Goal: Information Seeking & Learning: Learn about a topic

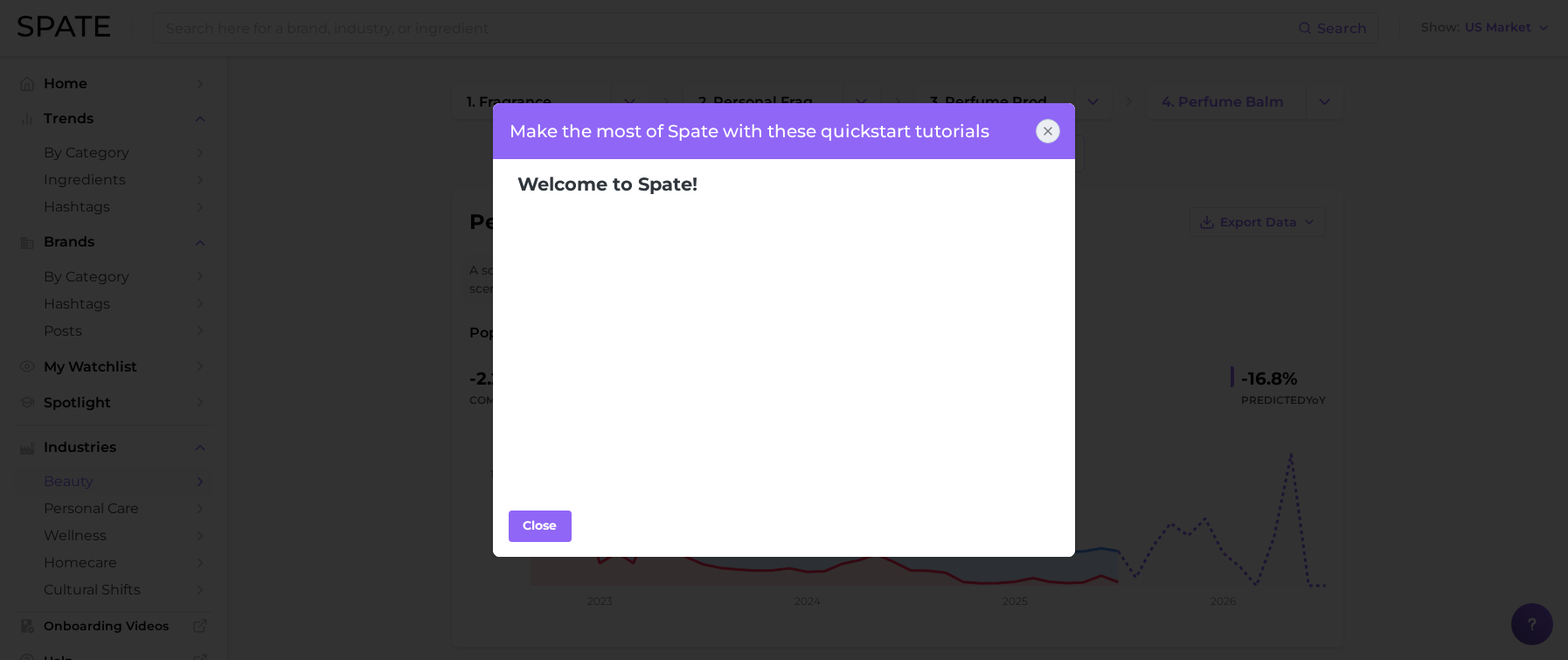
click at [1044, 126] on icon at bounding box center [1048, 131] width 14 height 14
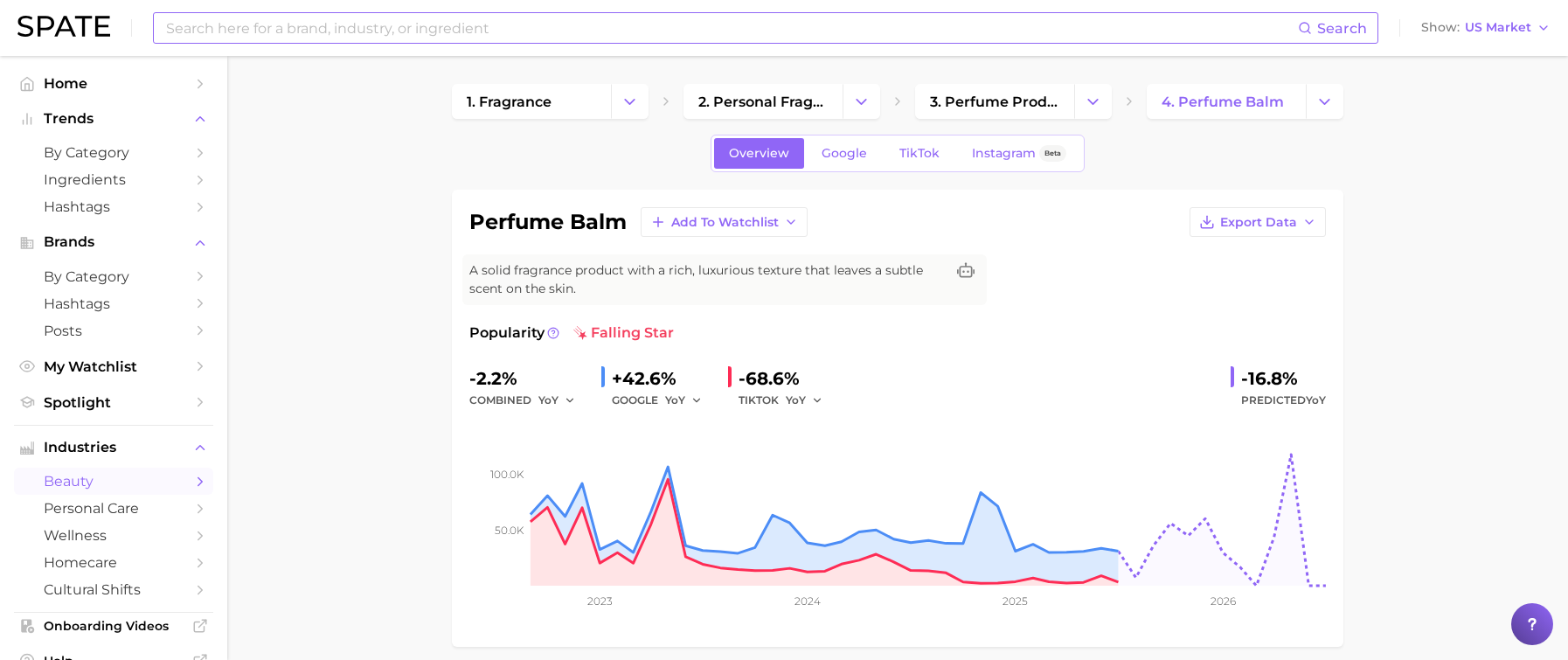
click at [324, 20] on input at bounding box center [731, 28] width 1133 height 30
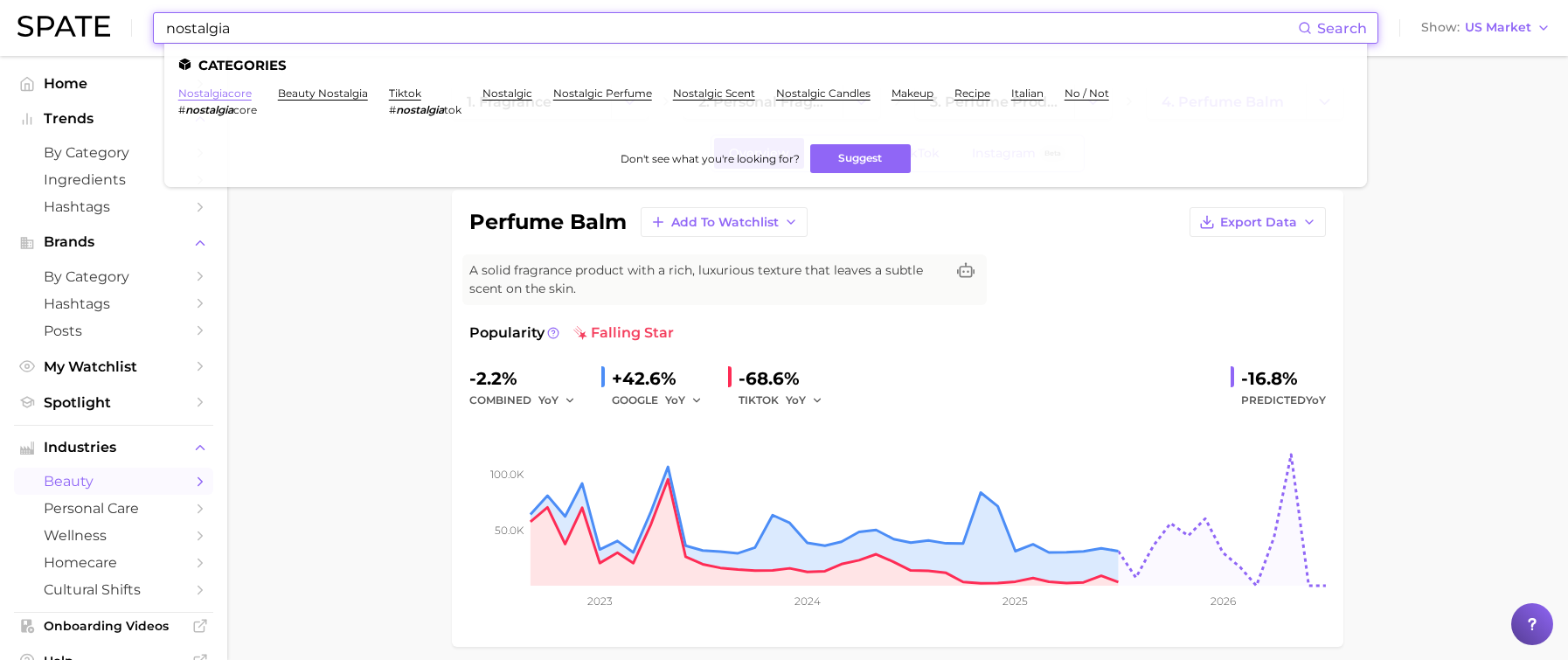
type input "nostalgia"
click at [231, 92] on link "nostalgiacore" at bounding box center [214, 93] width 73 height 13
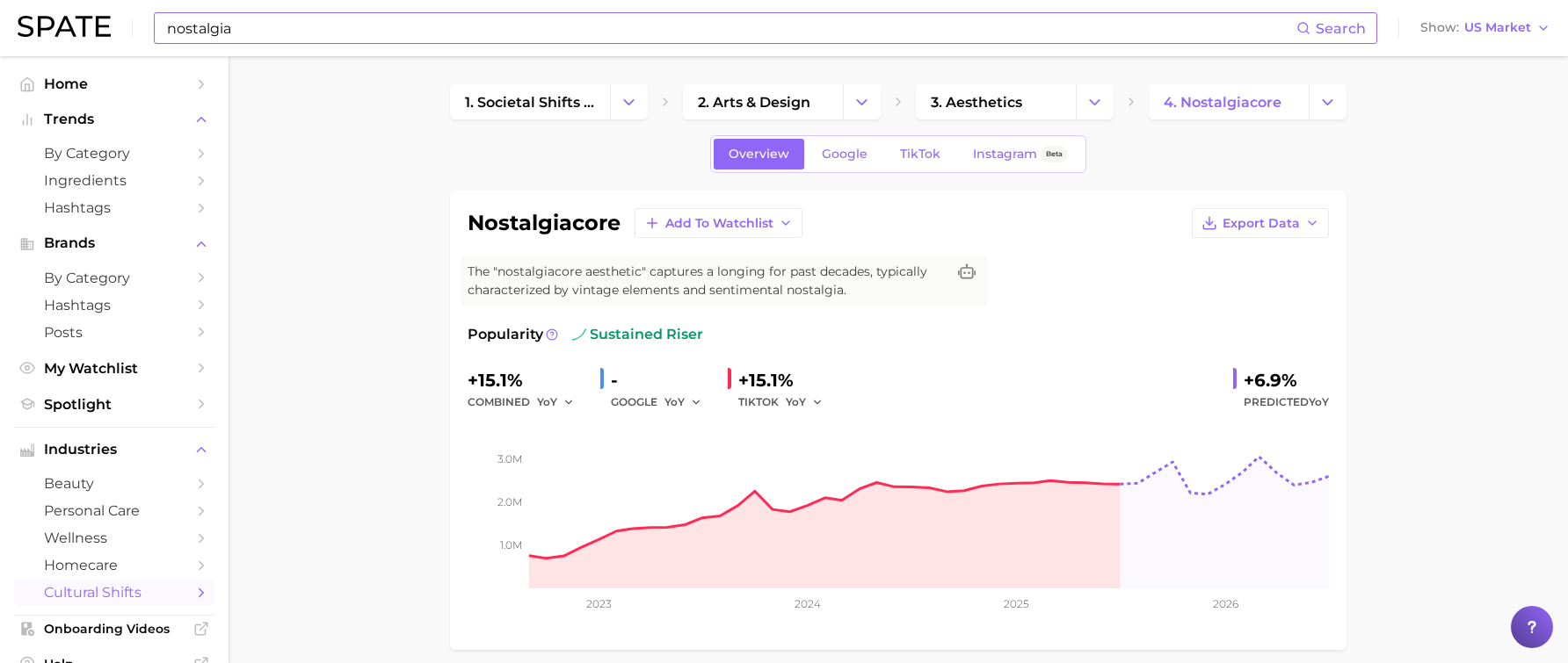
click at [288, 26] on input "nostalgia" at bounding box center [731, 28] width 1131 height 30
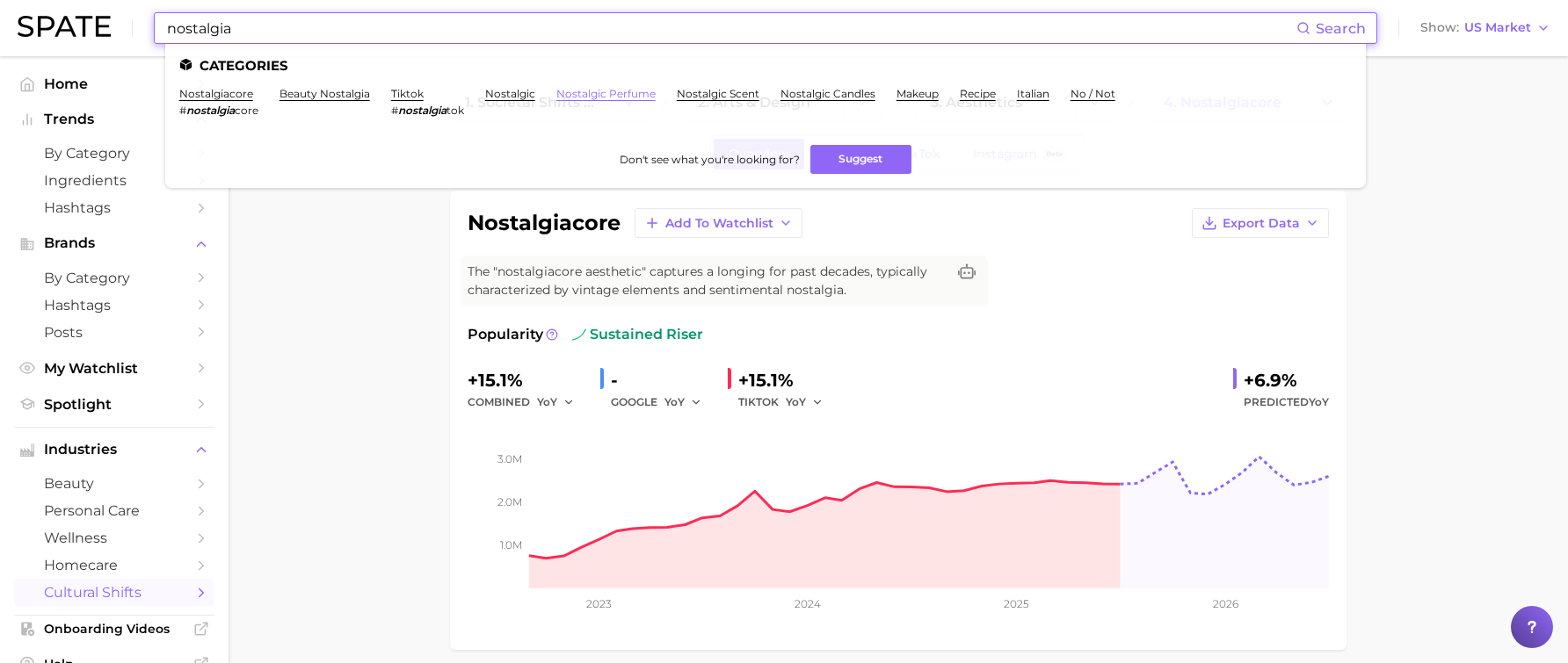
click at [588, 92] on link "nostalgic perfume" at bounding box center [606, 94] width 100 height 14
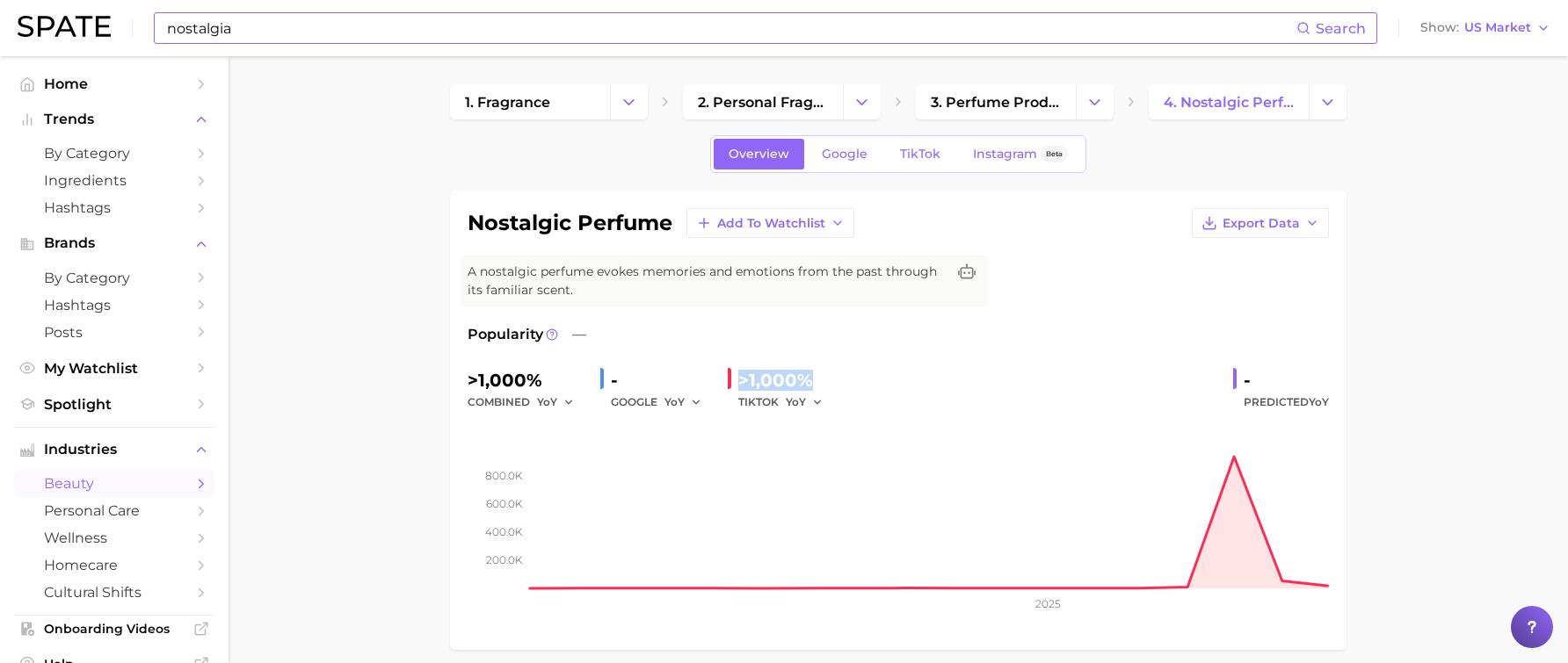
drag, startPoint x: 837, startPoint y: 385, endPoint x: 733, endPoint y: 383, distance: 104.0
click at [733, 383] on div ">1,000% combined YoY - GOOGLE YoY >1,000% TIKTOK YoY - Predicted YoY" at bounding box center [898, 389] width 861 height 46
click at [711, 227] on icon "button" at bounding box center [704, 223] width 15 height 15
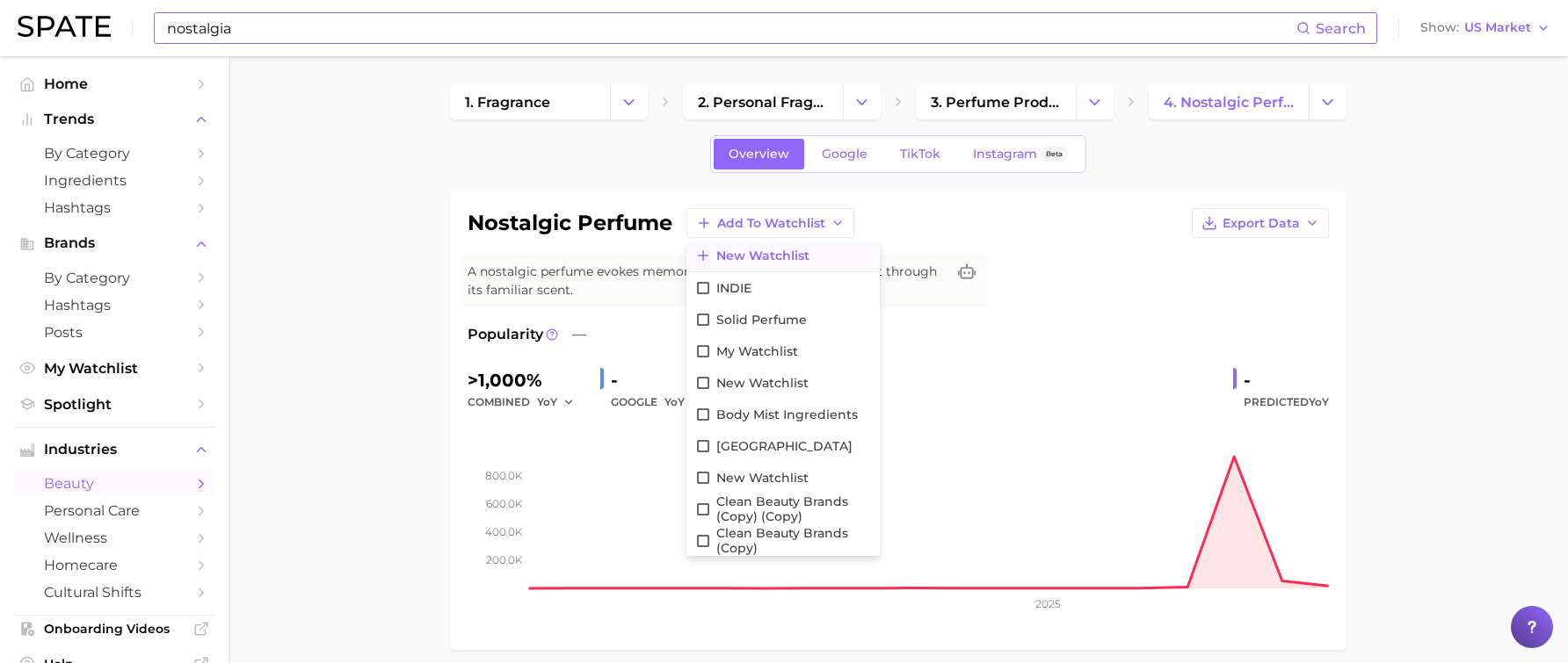
click at [737, 251] on span "New Watchlist" at bounding box center [763, 255] width 93 height 14
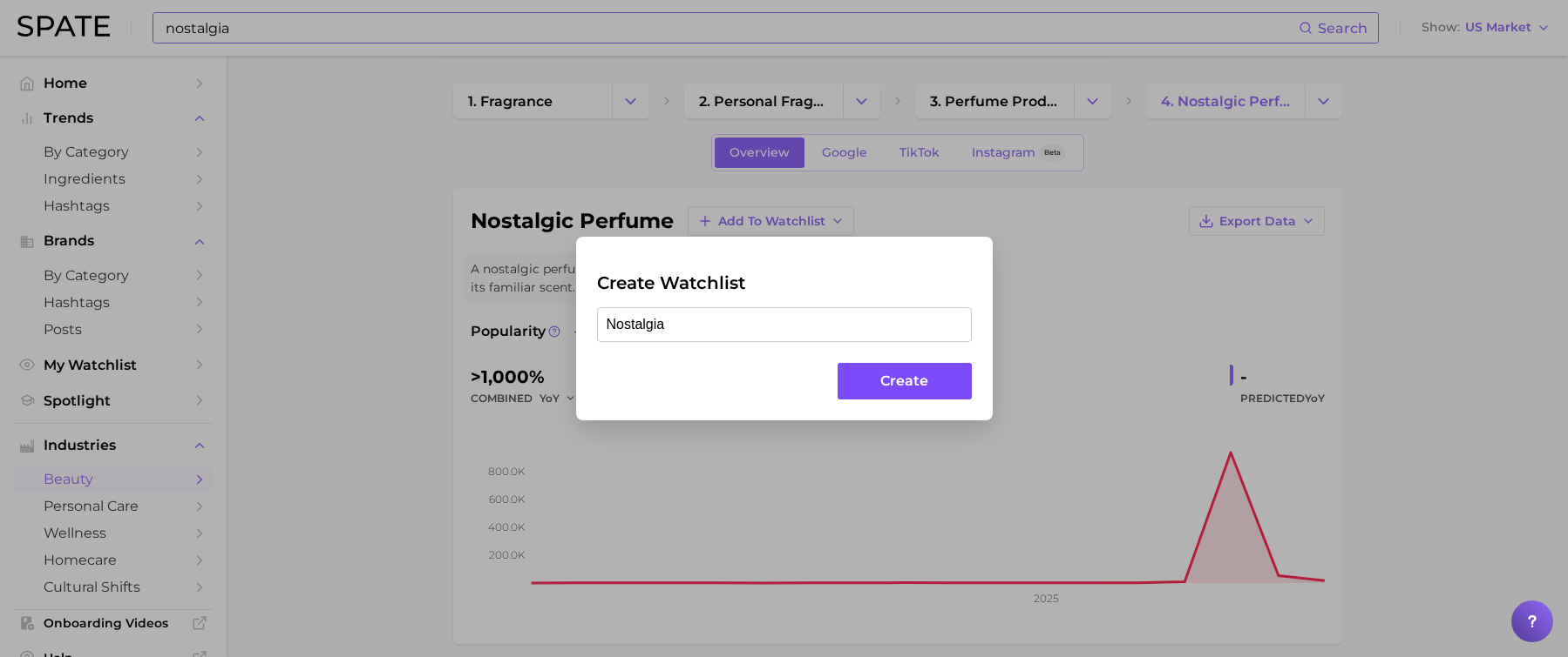
type input "Nostalgia"
click at [934, 370] on button "Create" at bounding box center [904, 381] width 133 height 37
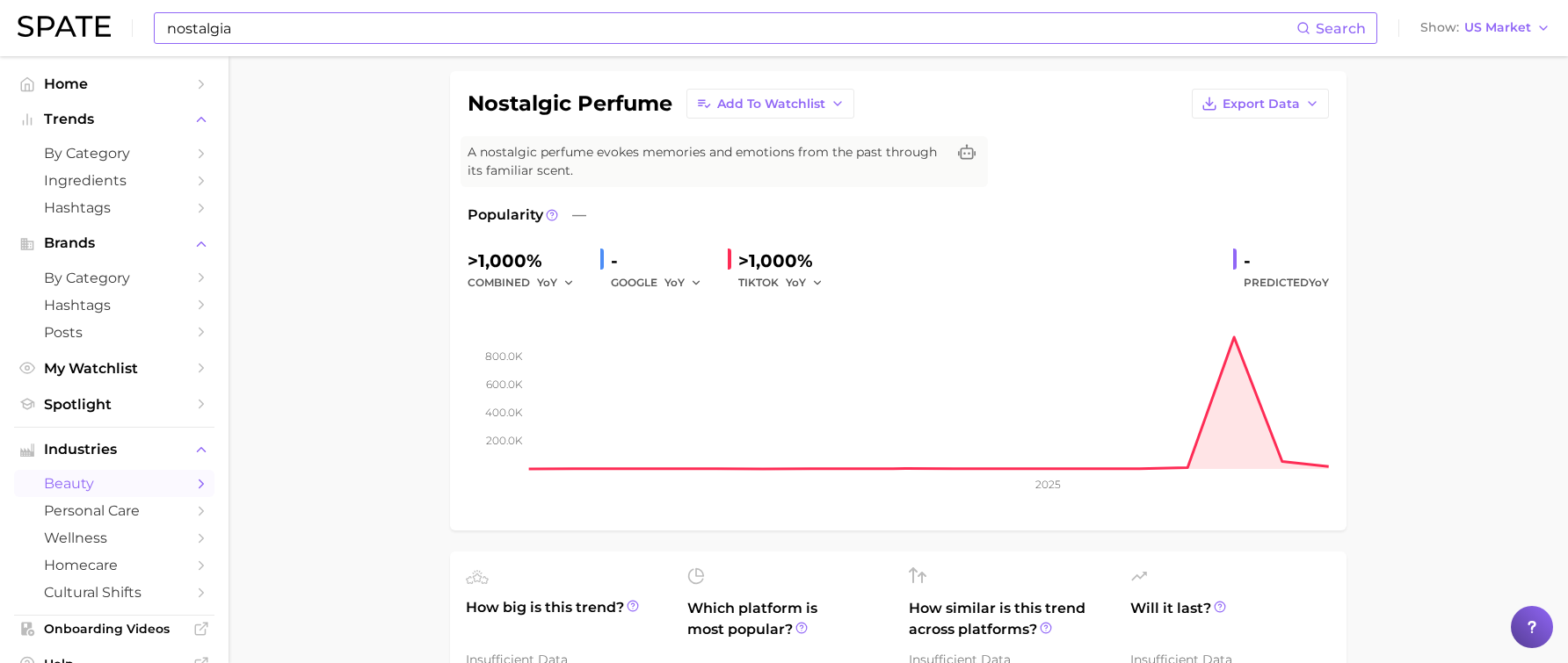
scroll to position [88, 0]
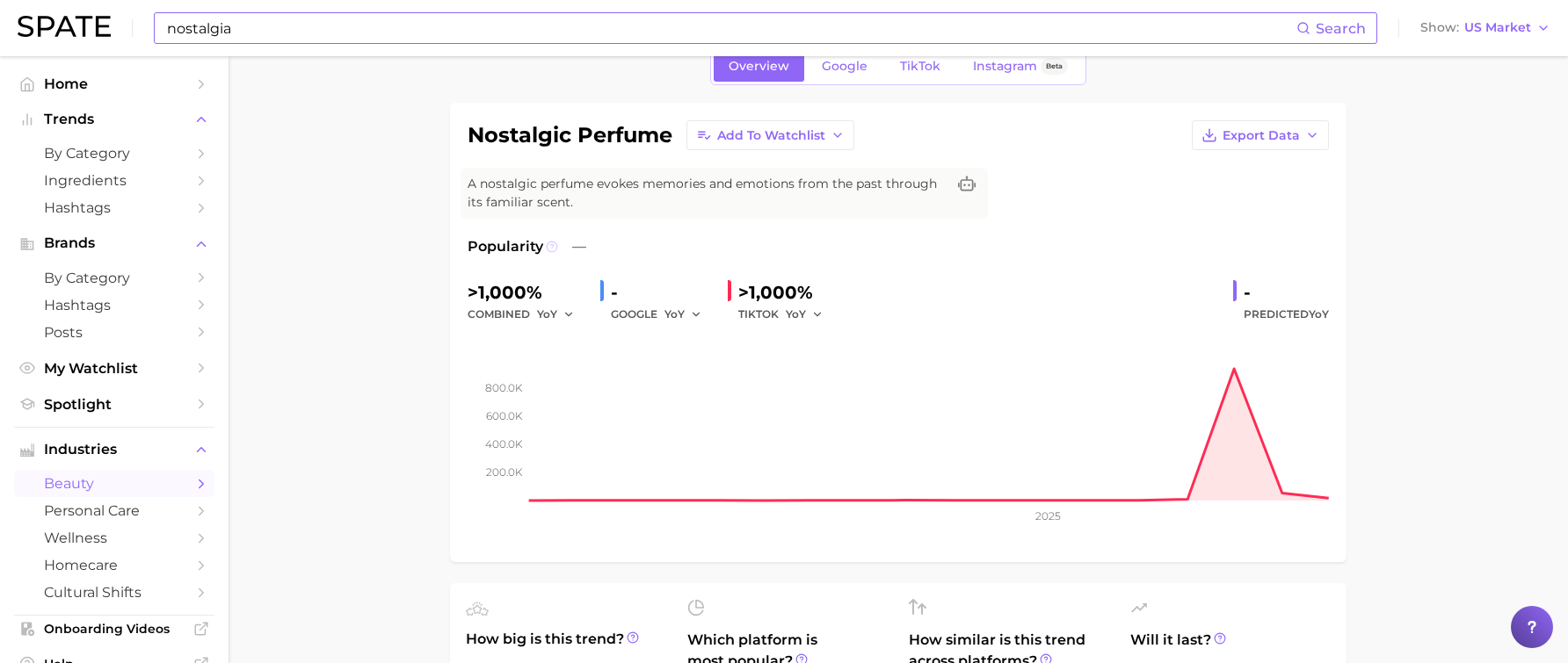
click at [546, 252] on icon at bounding box center [552, 246] width 13 height 13
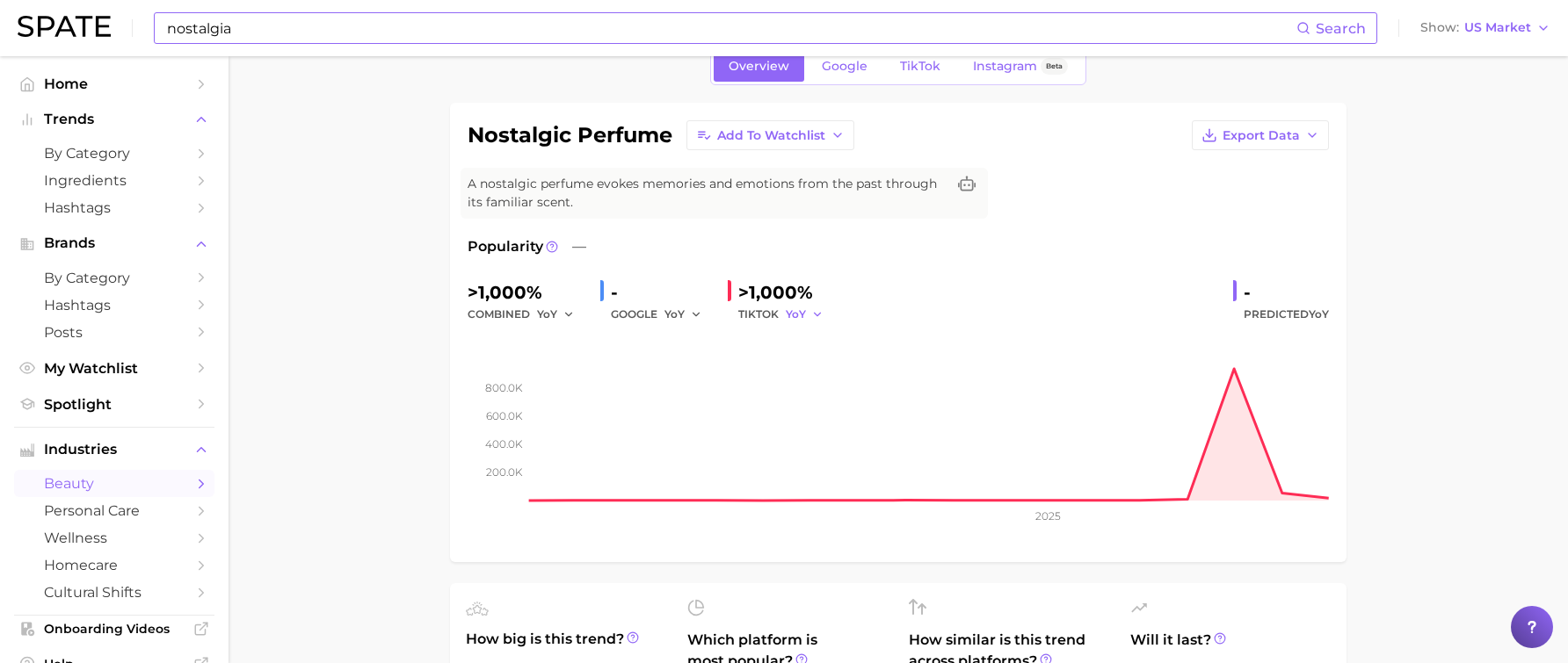
click at [795, 316] on span "YoY" at bounding box center [796, 313] width 20 height 14
click at [799, 361] on button "QoQ" at bounding box center [883, 374] width 193 height 32
click at [764, 318] on div "TIKTOK QoQ" at bounding box center [787, 315] width 97 height 21
click at [813, 315] on button "QoQ" at bounding box center [807, 315] width 43 height 21
click at [808, 399] on span "MoM" at bounding box center [810, 405] width 31 height 14
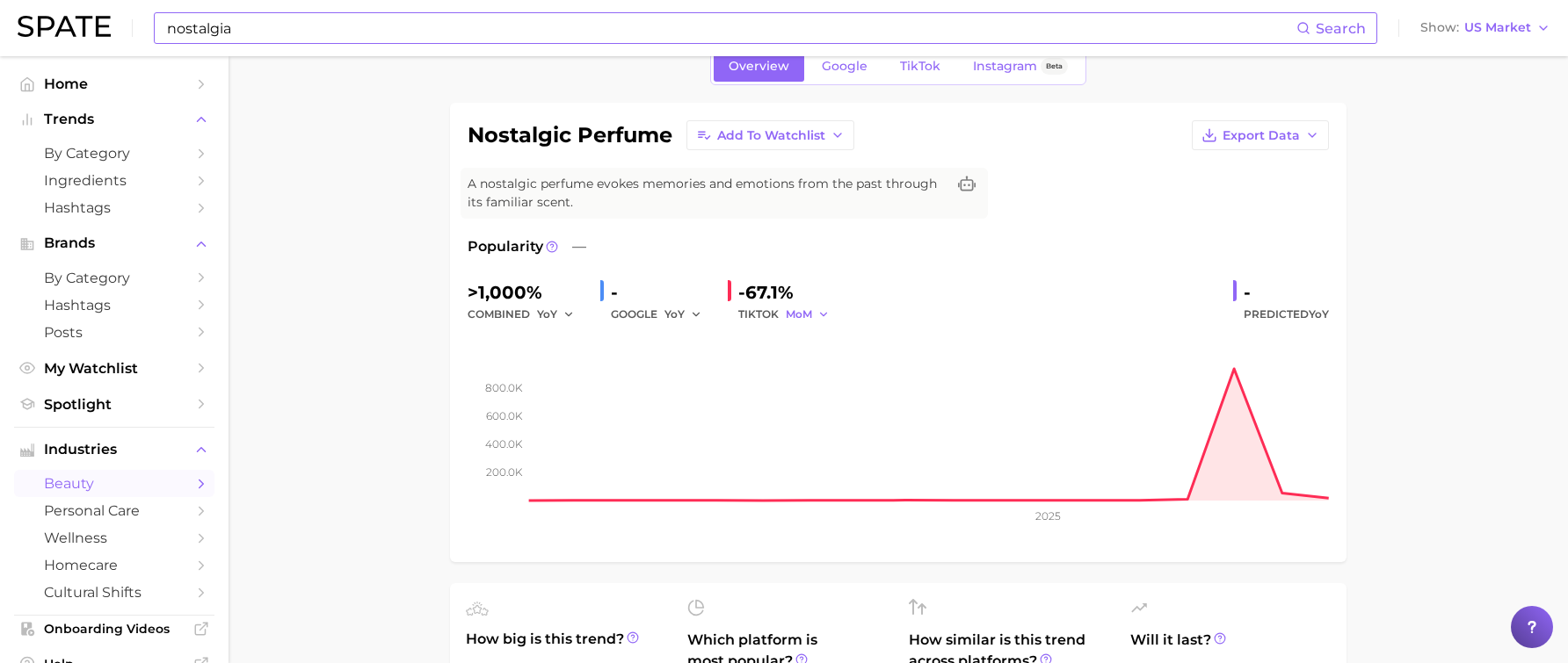
click at [819, 305] on button "MoM" at bounding box center [807, 315] width 44 height 21
click at [798, 334] on span "YoY" at bounding box center [805, 341] width 22 height 14
drag, startPoint x: 470, startPoint y: 139, endPoint x: 659, endPoint y: 150, distance: 189.3
click at [659, 150] on div "nostalgic perfume Add to Watchlist Export Data A nostalgic perfume evokes memor…" at bounding box center [898, 332] width 896 height 460
click at [659, 150] on div "nostalgic perfume Add to Watchlist Export Data" at bounding box center [898, 135] width 861 height 30
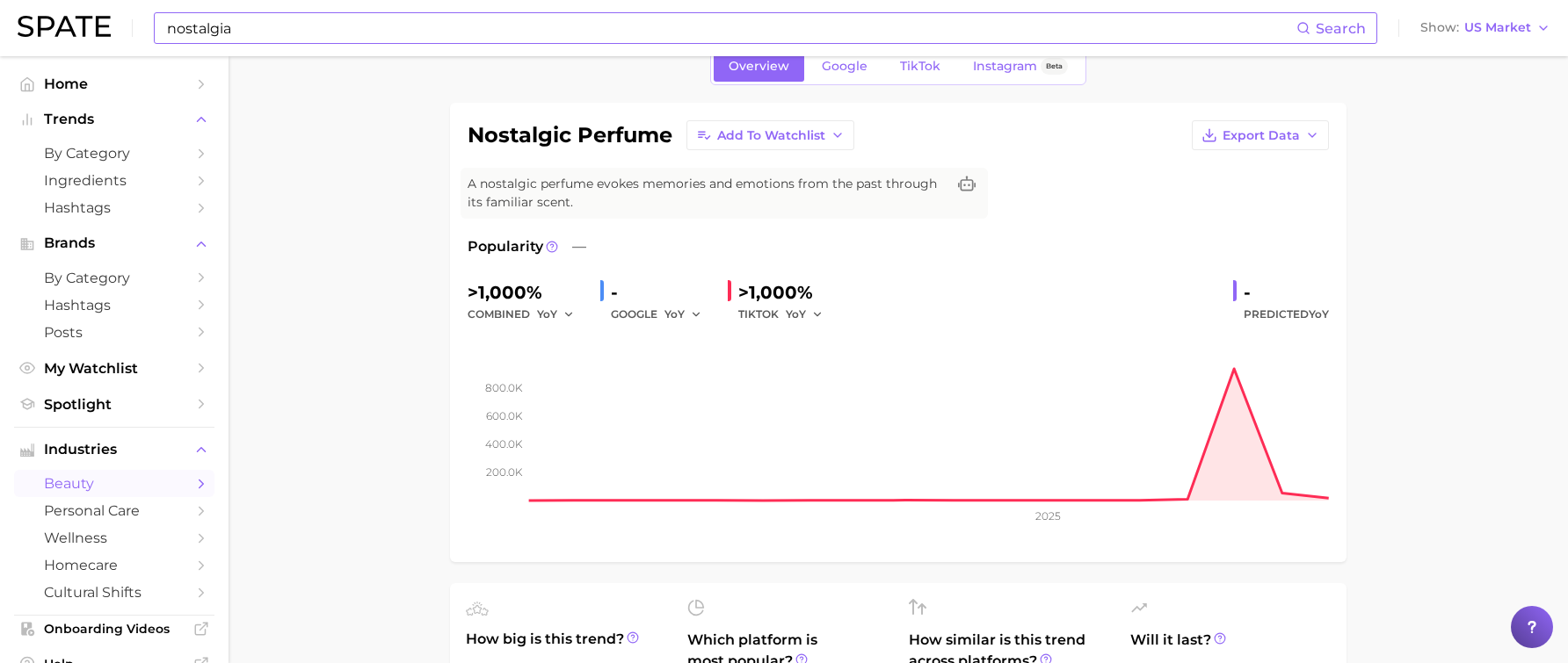
click at [642, 141] on h1 "nostalgic perfume" at bounding box center [570, 135] width 205 height 21
click at [544, 140] on h1 "nostalgic perfume" at bounding box center [570, 135] width 205 height 21
drag, startPoint x: 472, startPoint y: 132, endPoint x: 680, endPoint y: 147, distance: 208.5
click at [680, 147] on div "nostalgic perfume Add to Watchlist Export Data" at bounding box center [898, 135] width 861 height 30
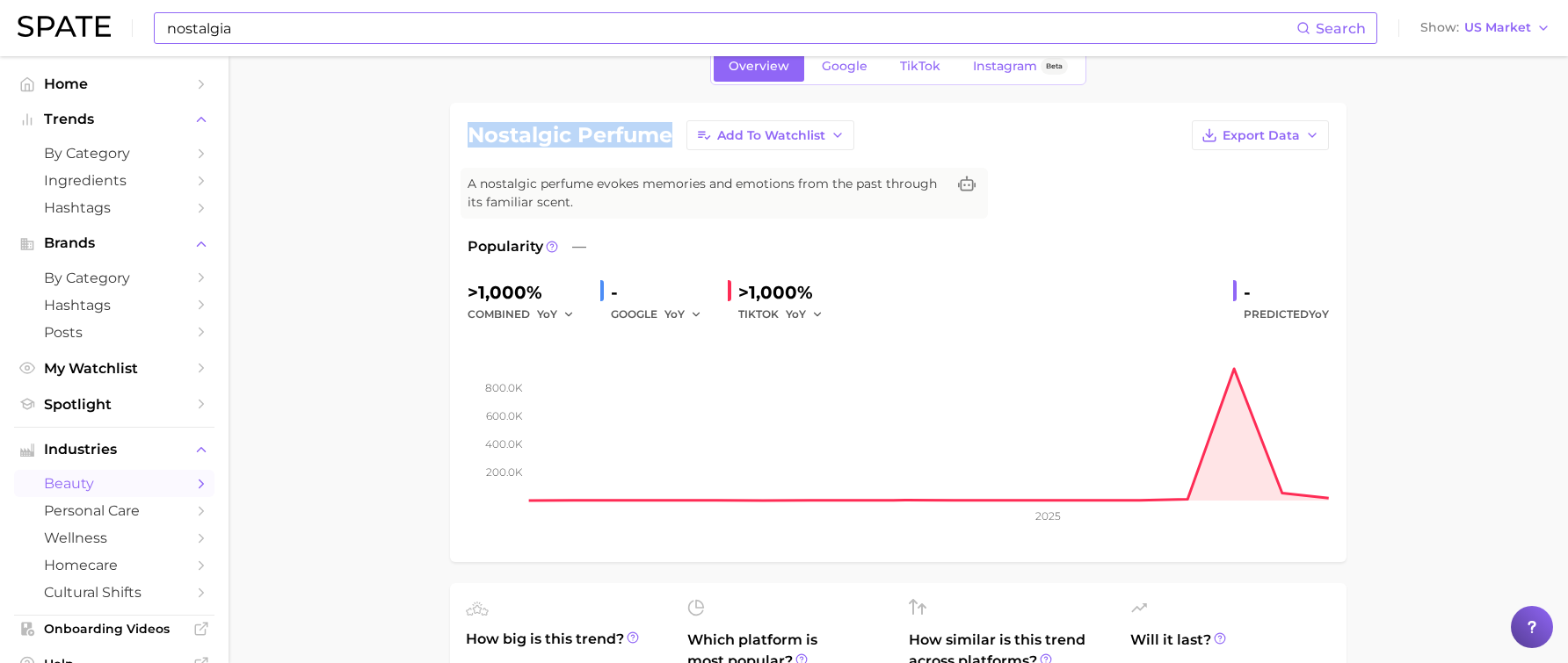
copy h1 "nostalgic perfume"
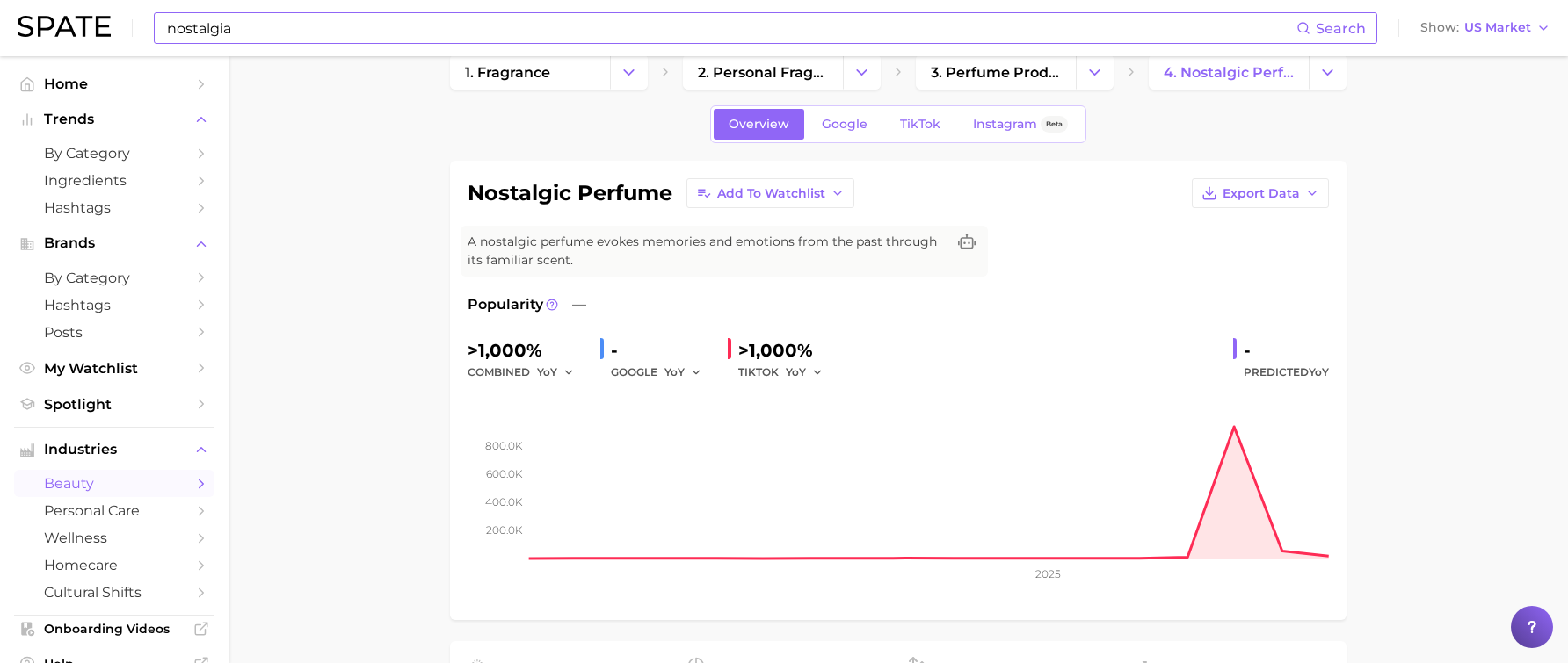
scroll to position [0, 0]
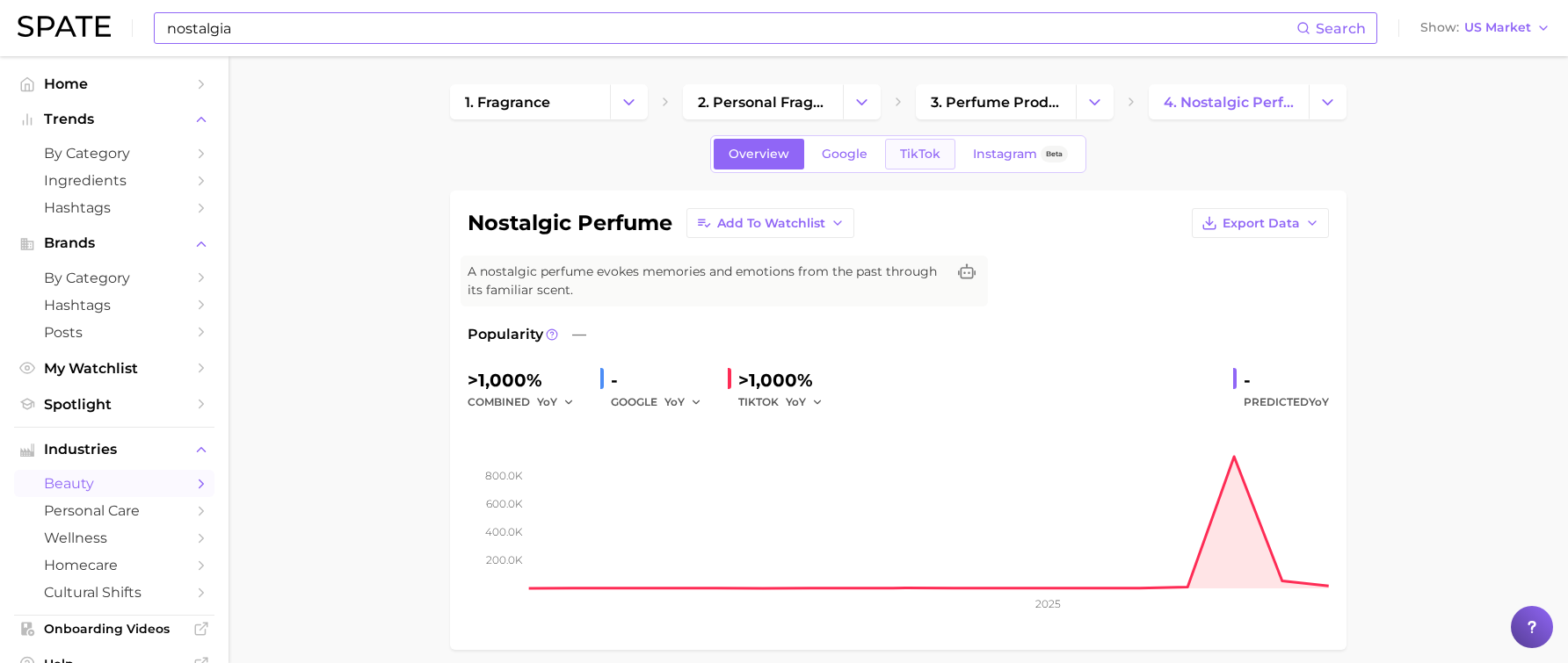
click at [928, 158] on span "TikTok" at bounding box center [920, 154] width 41 height 14
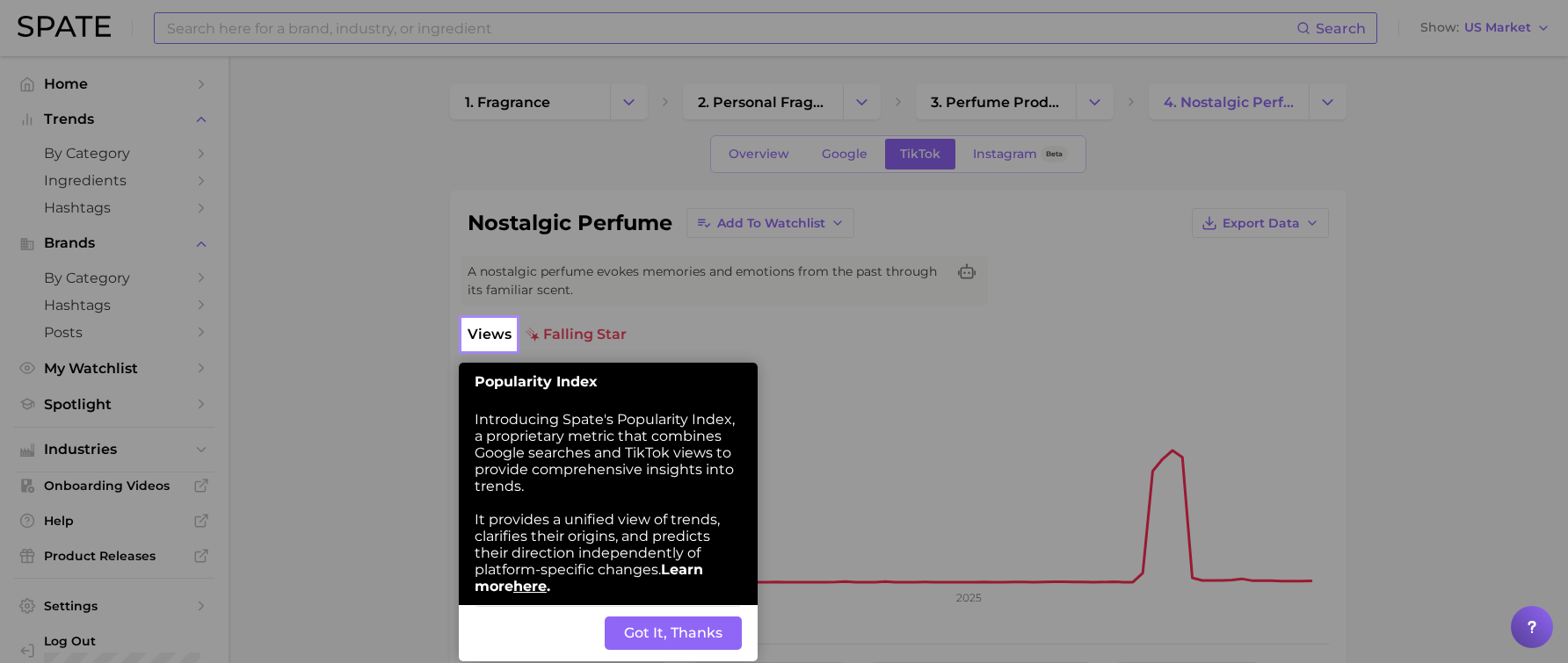
click at [650, 634] on button "Got It, Thanks" at bounding box center [674, 633] width 137 height 34
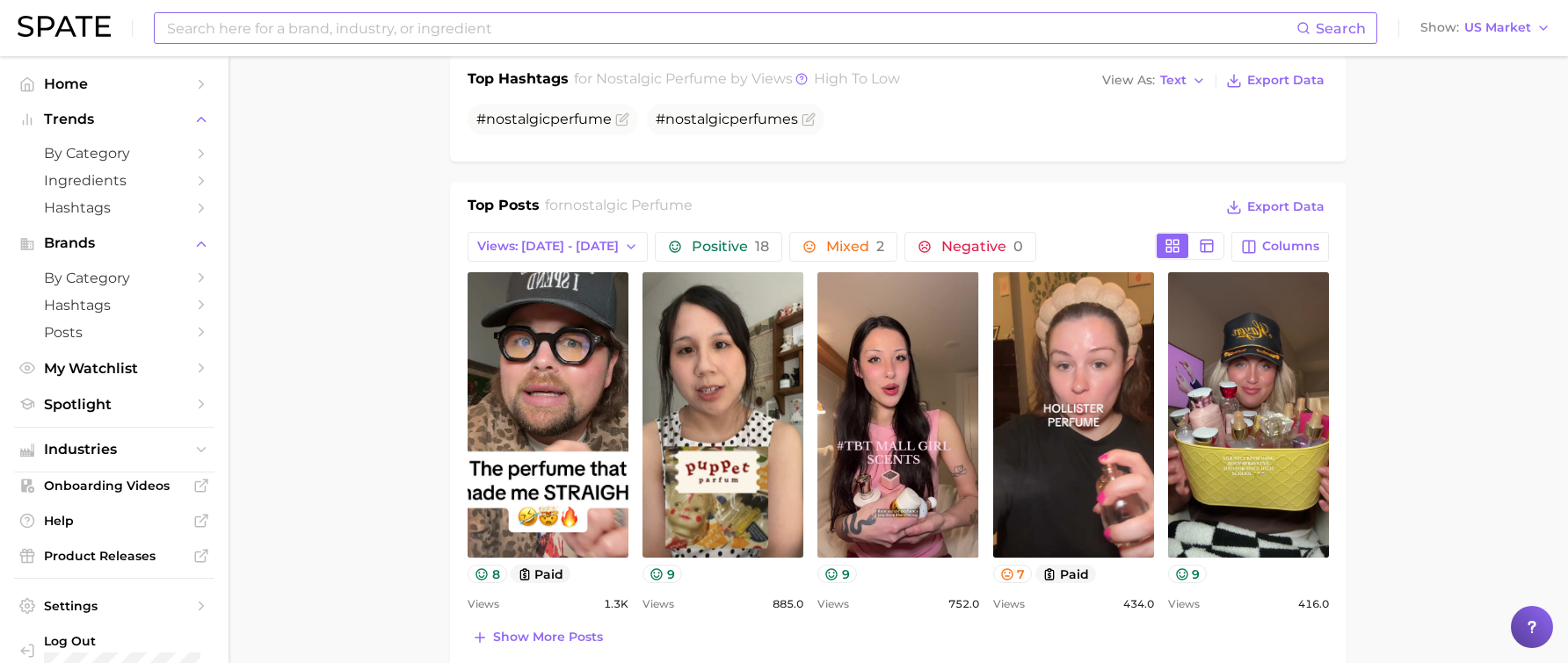
scroll to position [703, 0]
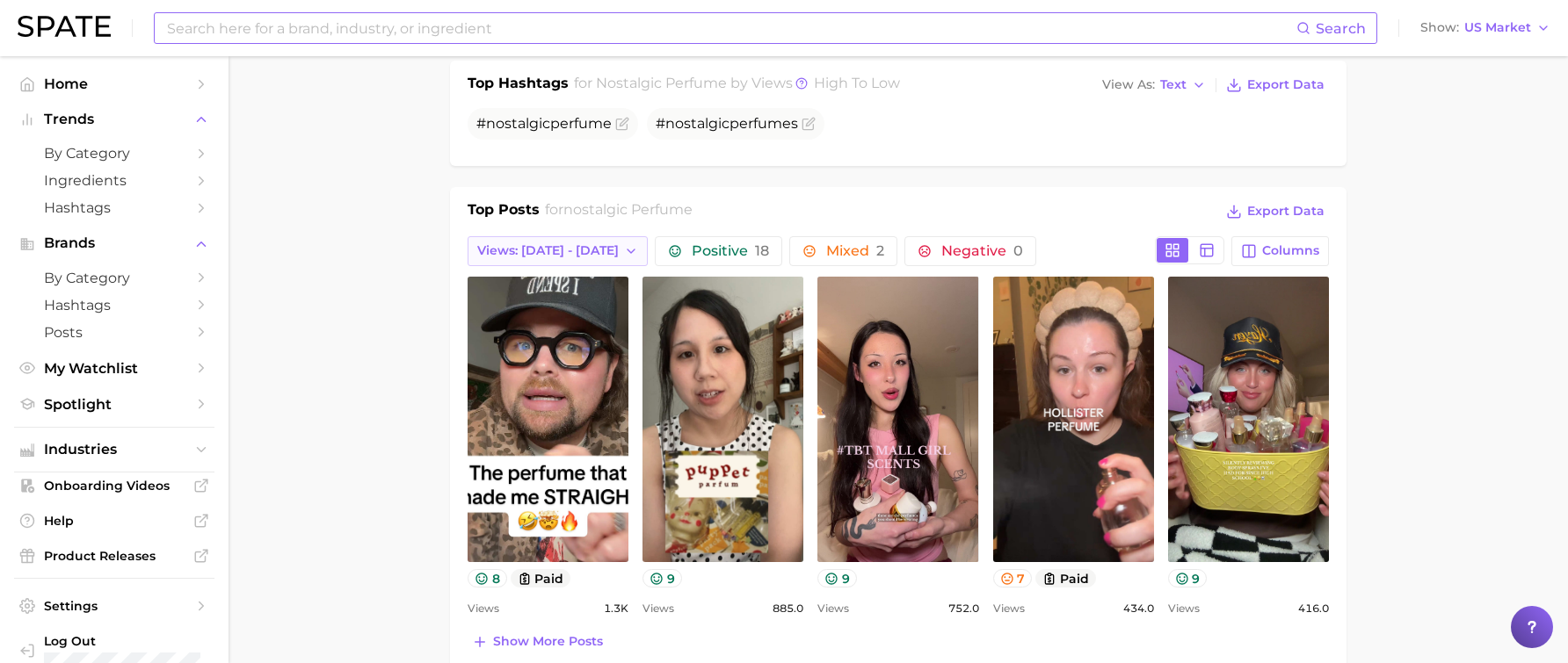
click at [579, 240] on button "Views: Aug 24 - 31" at bounding box center [558, 251] width 180 height 30
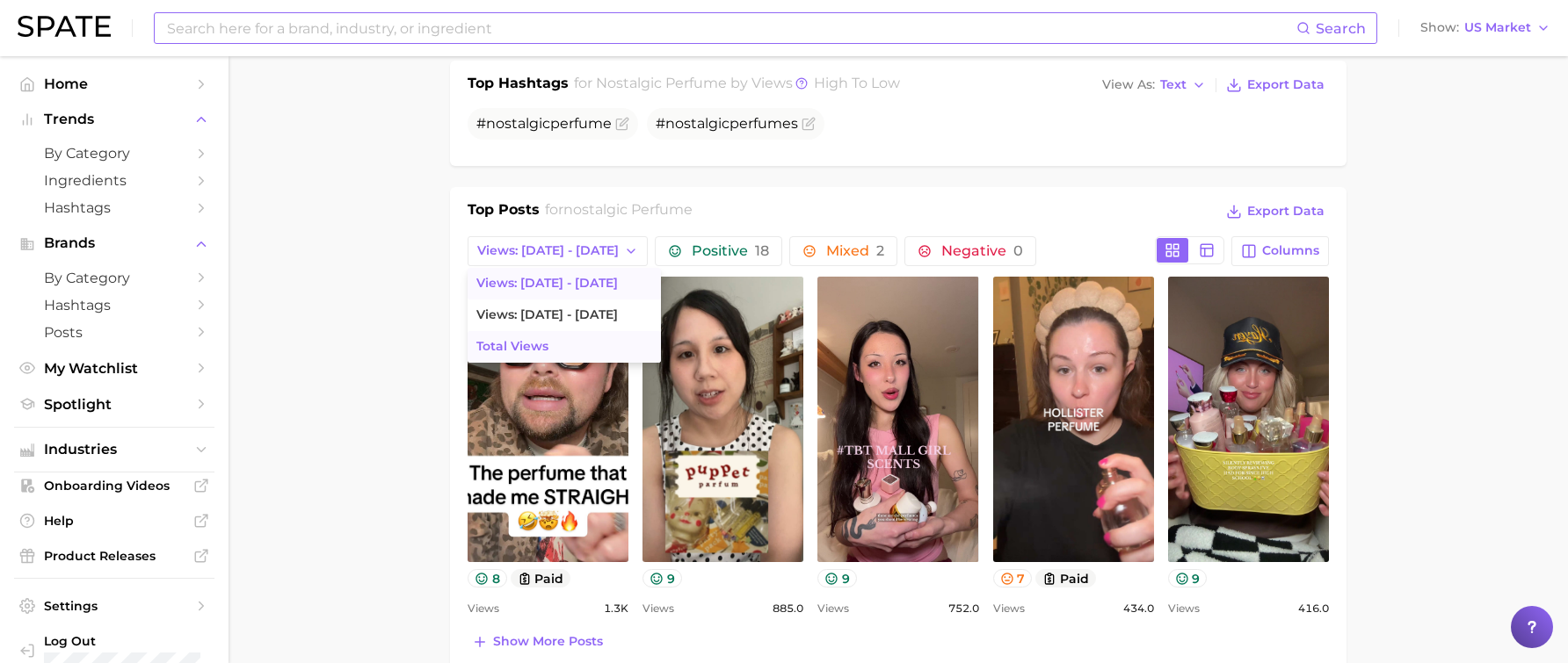
click at [536, 334] on button "Total Views" at bounding box center [565, 347] width 193 height 32
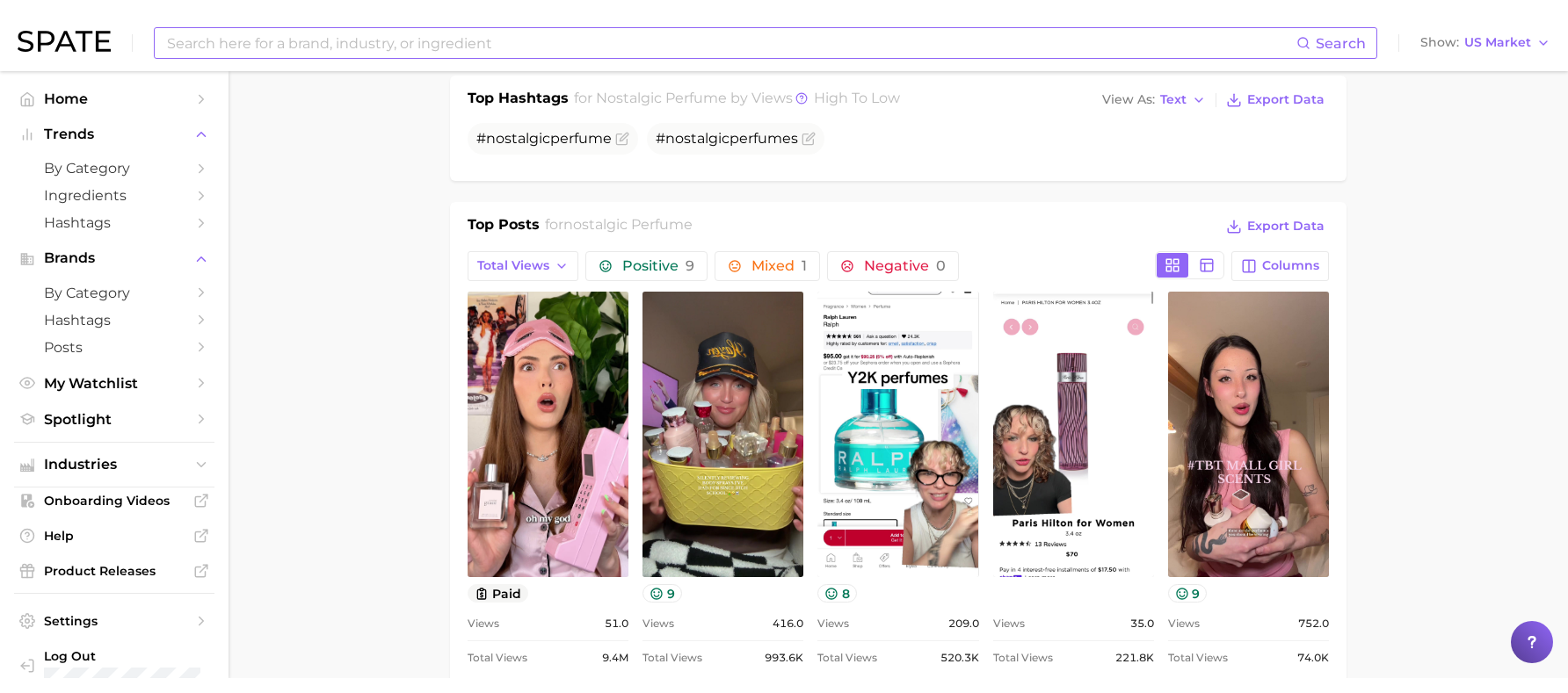
scroll to position [0, 0]
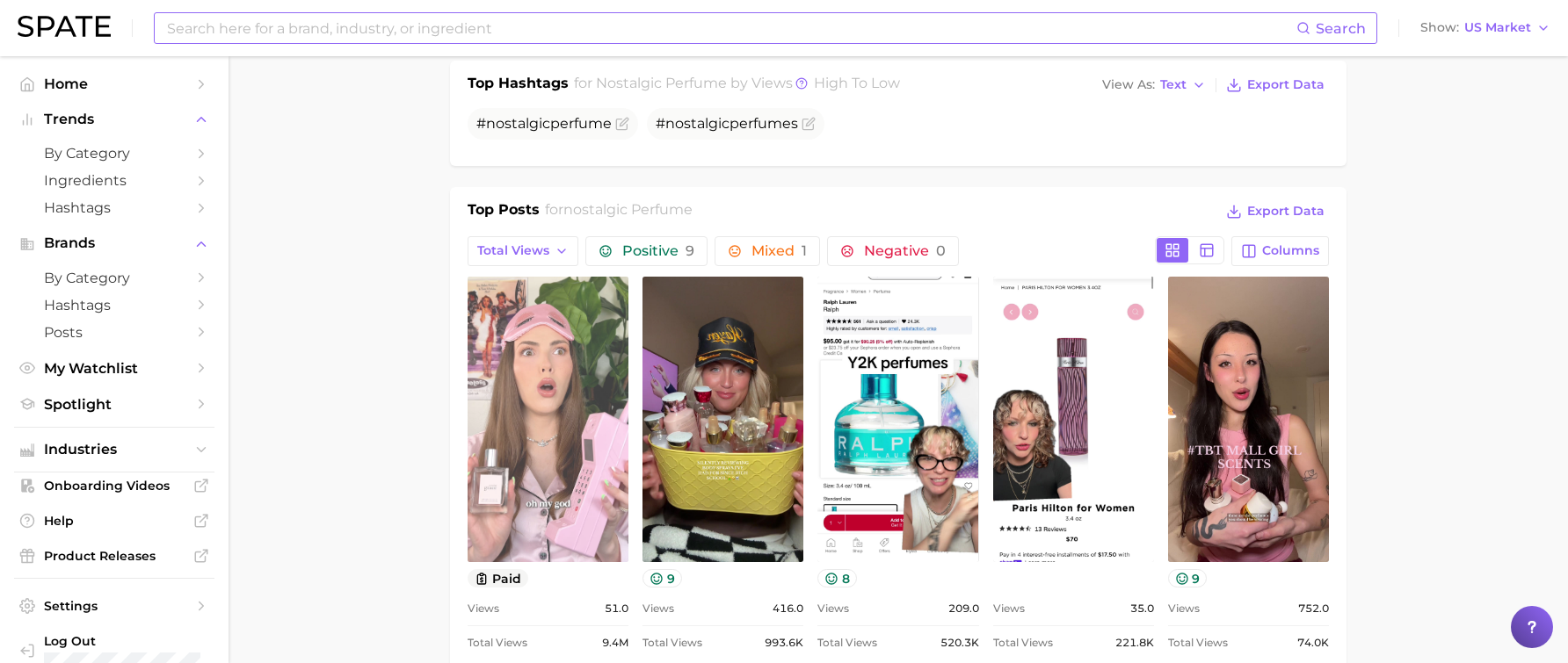
click at [617, 439] on link "view post on TikTok" at bounding box center [548, 419] width 160 height 286
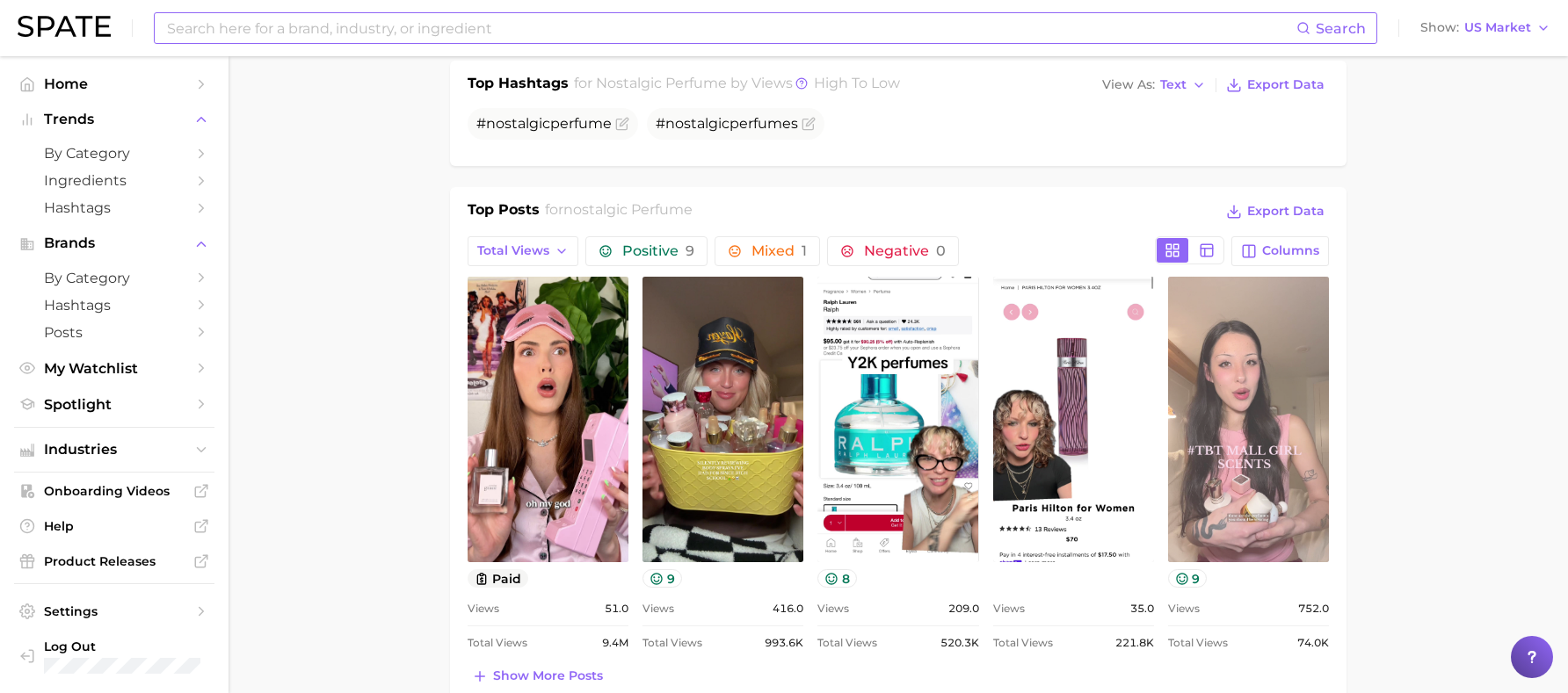
click at [1270, 436] on link "view post on TikTok" at bounding box center [1248, 419] width 160 height 286
